Goal: Information Seeking & Learning: Learn about a topic

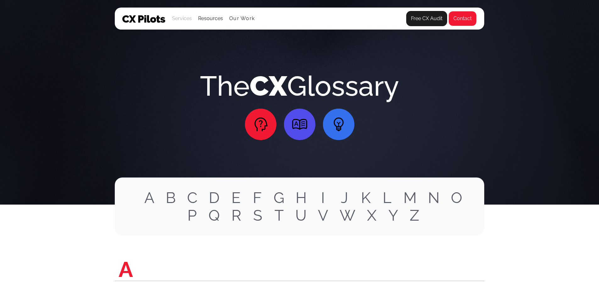
click at [182, 17] on div "Services" at bounding box center [182, 18] width 20 height 9
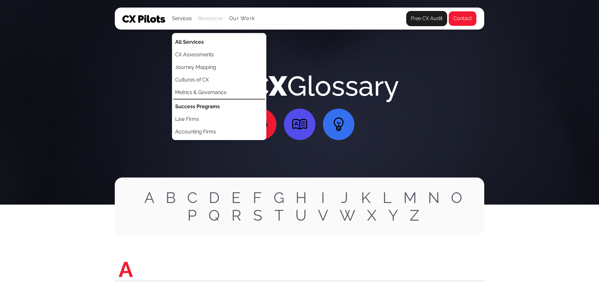
click at [205, 20] on div "Resources" at bounding box center [210, 18] width 25 height 9
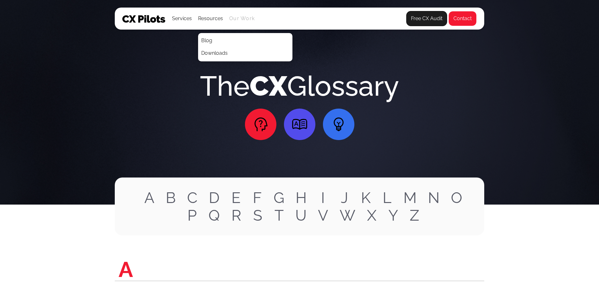
click at [235, 19] on link "Our Work" at bounding box center [241, 19] width 25 height 6
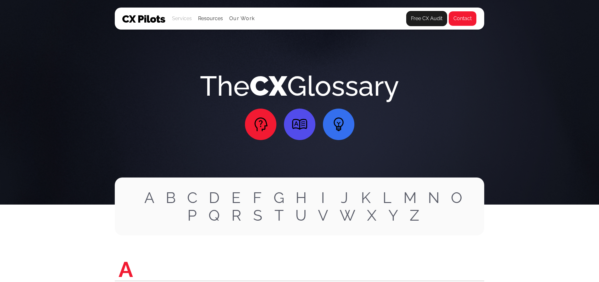
click at [186, 20] on div "Services" at bounding box center [182, 18] width 20 height 9
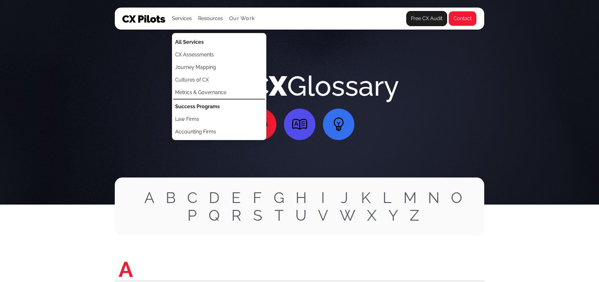
click at [93, 30] on section "The CX Glossary" at bounding box center [299, 102] width 599 height 204
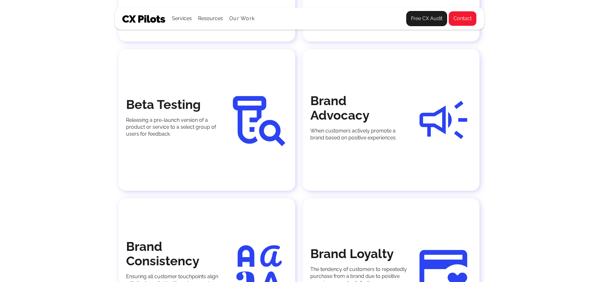
scroll to position [1761, 0]
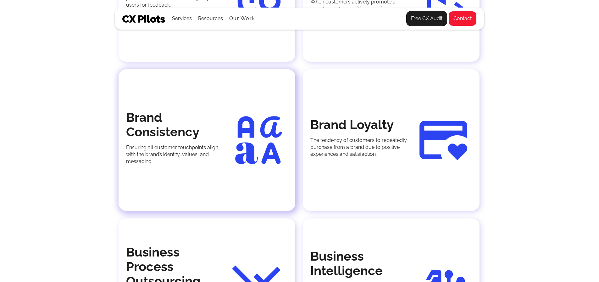
click at [172, 139] on strong "Brand Consistency" at bounding box center [162, 124] width 73 height 29
click at [264, 168] on img at bounding box center [255, 139] width 65 height 57
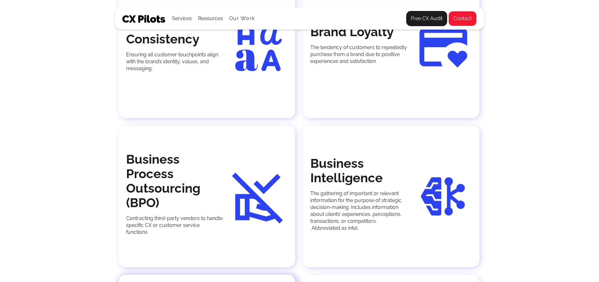
scroll to position [2044, 0]
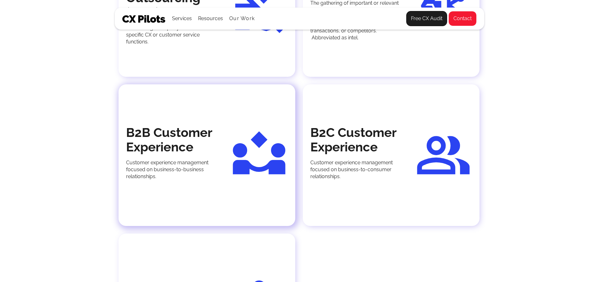
click at [208, 180] on p "Customer experience management focused on business-to-business relationships." at bounding box center [174, 169] width 97 height 21
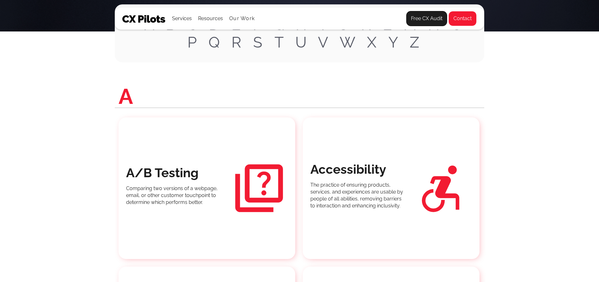
scroll to position [0, 0]
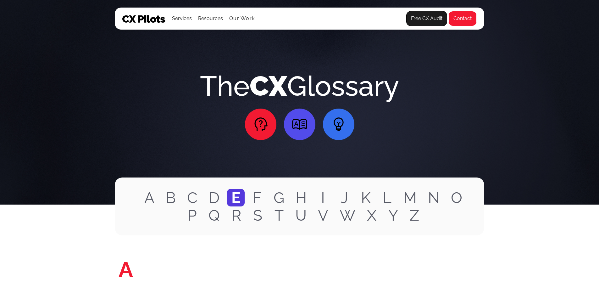
click at [229, 199] on link "E" at bounding box center [236, 198] width 18 height 18
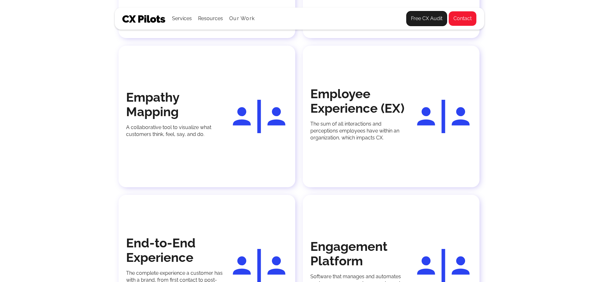
scroll to position [7601, 0]
